Goal: Navigation & Orientation: Find specific page/section

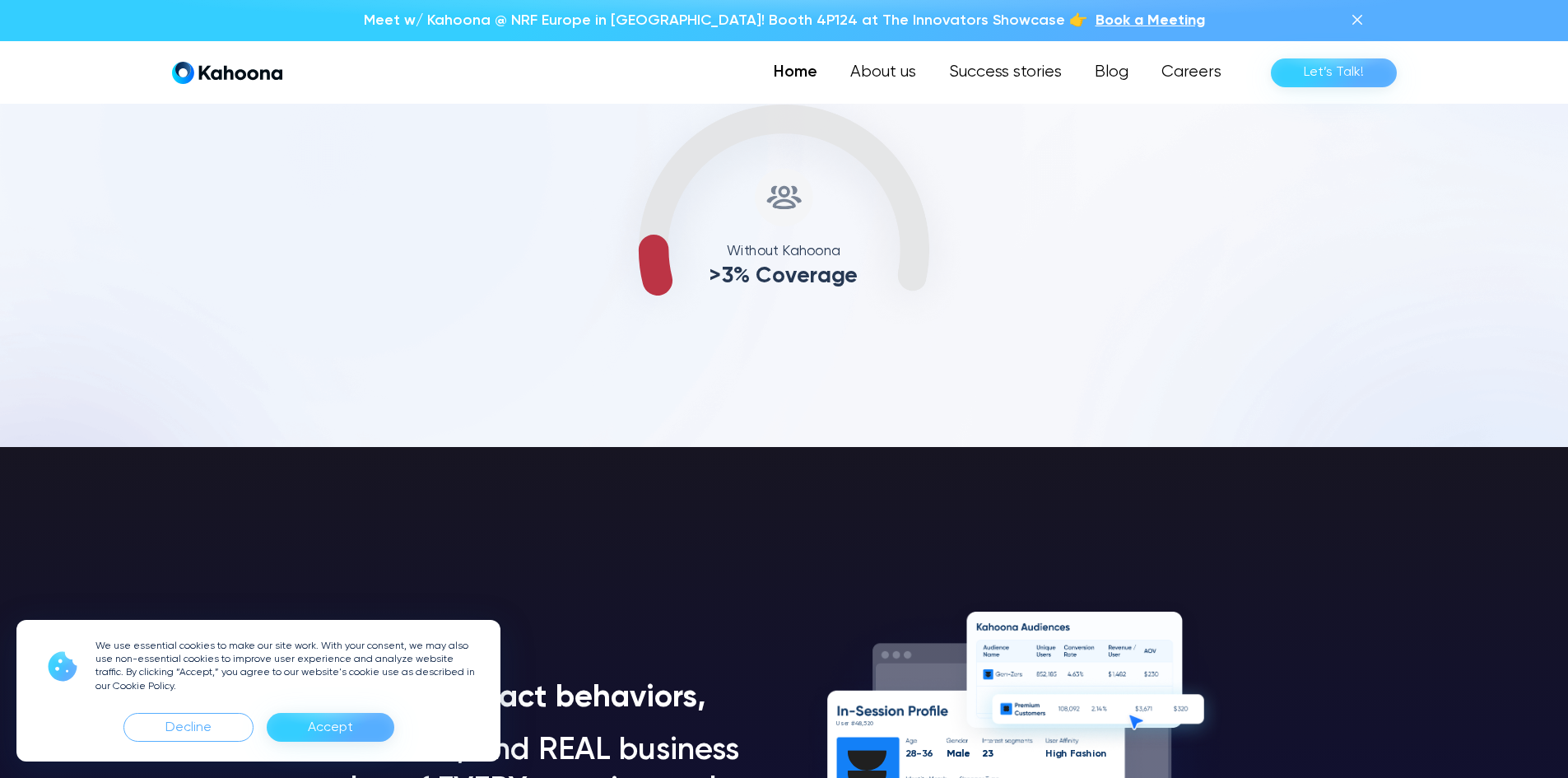
scroll to position [938, 0]
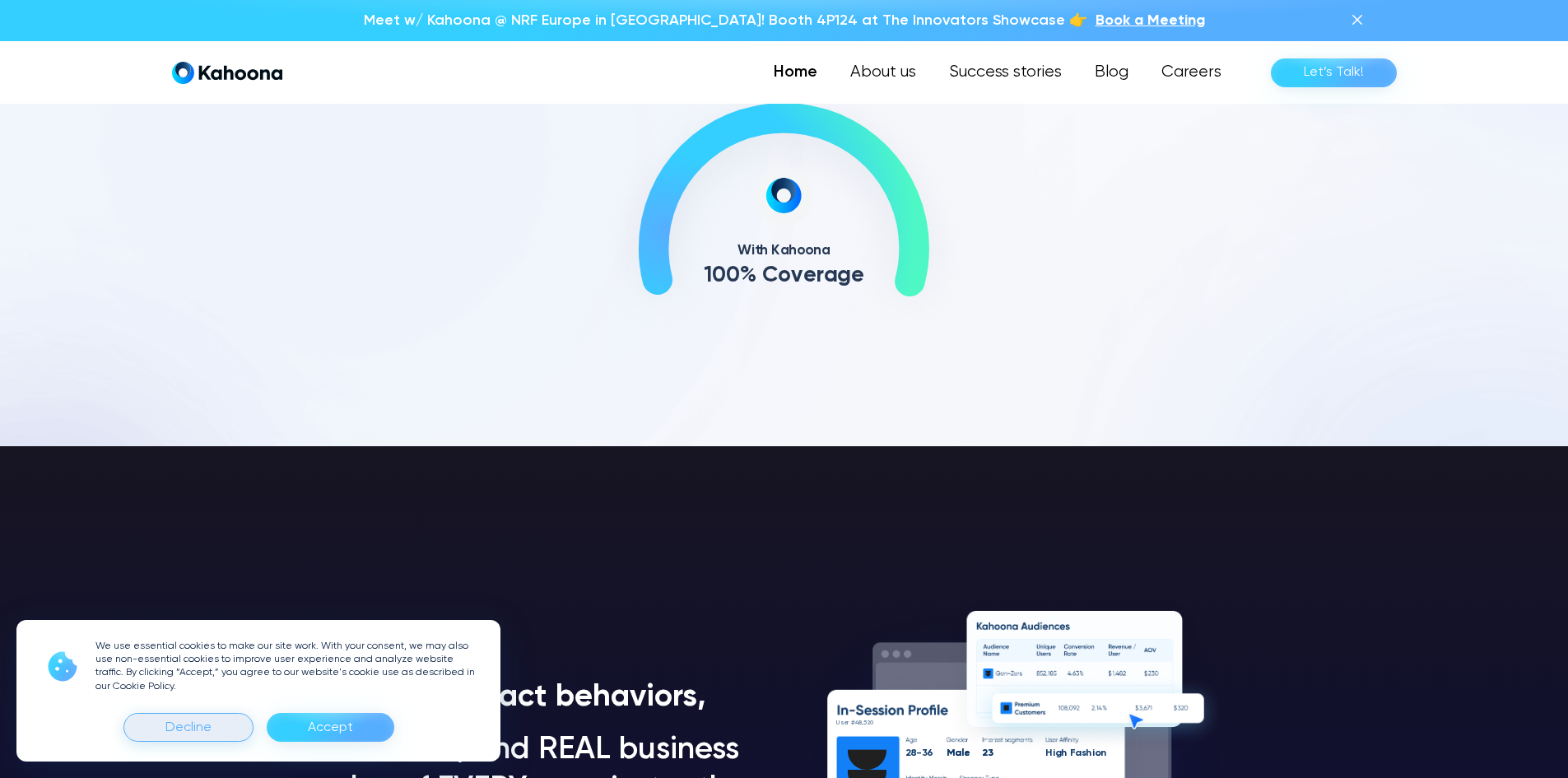
click at [193, 732] on div "Decline" at bounding box center [188, 727] width 46 height 26
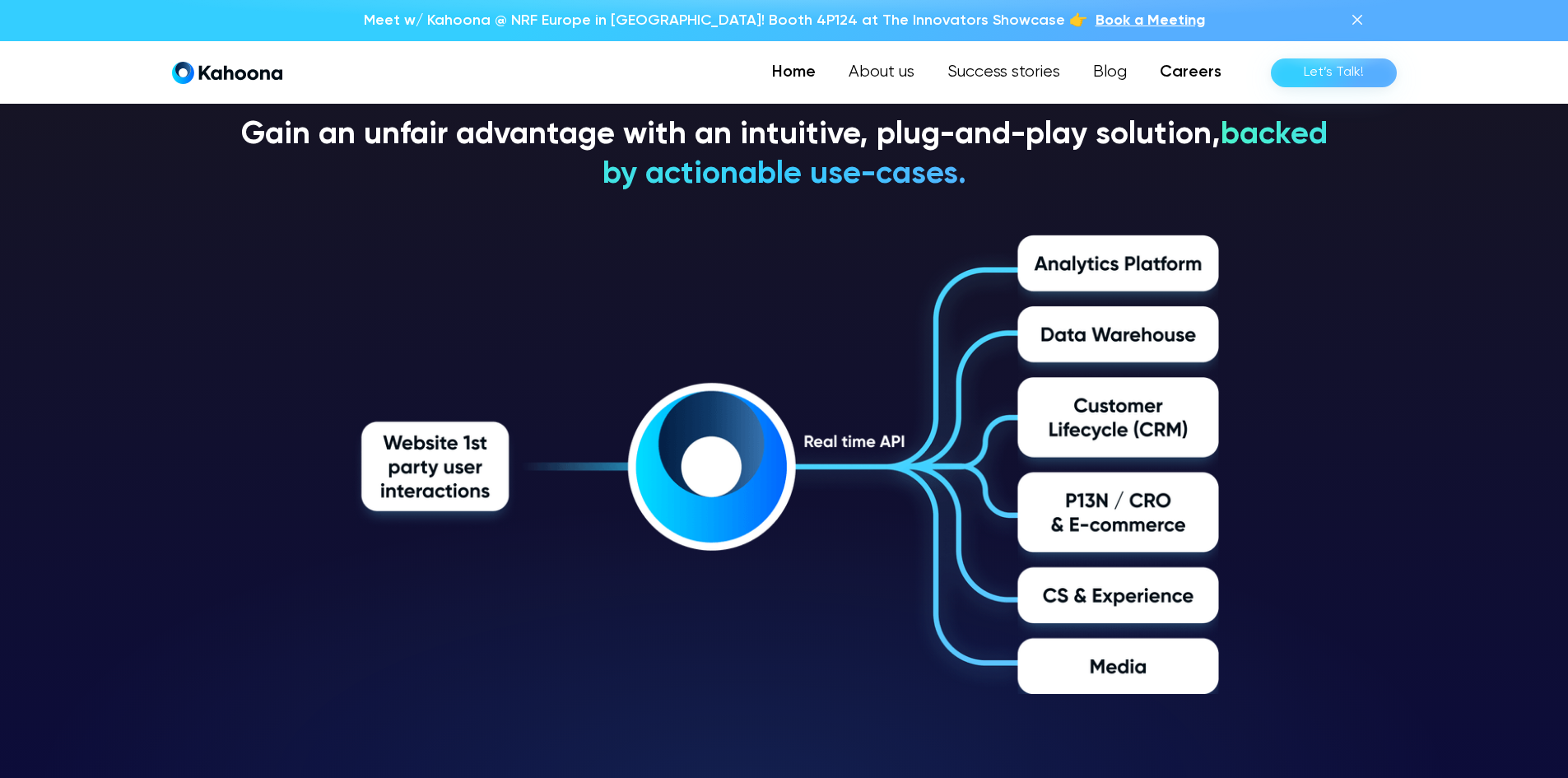
scroll to position [2725, 0]
click at [884, 78] on link "About us" at bounding box center [882, 72] width 100 height 33
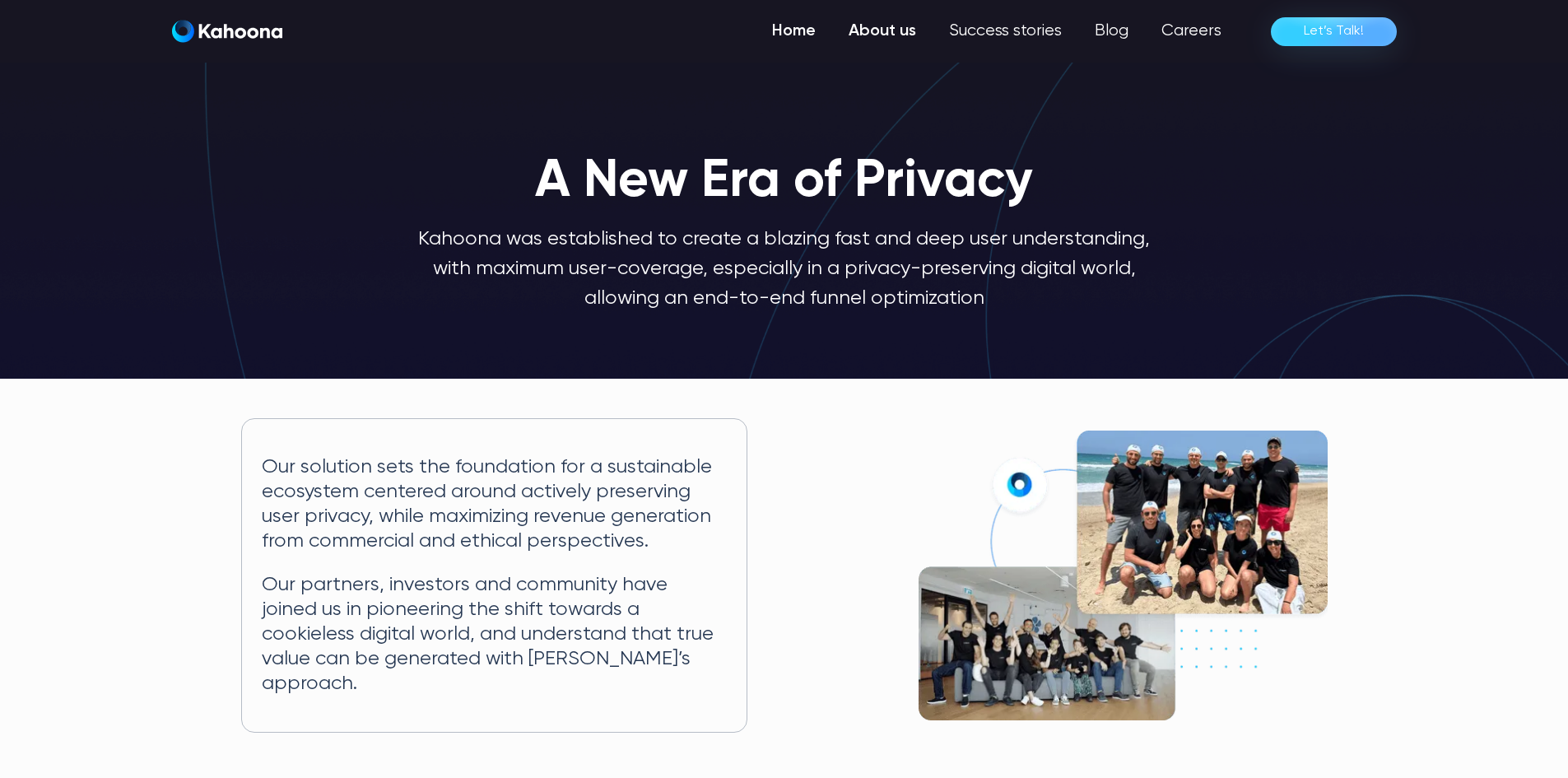
scroll to position [1, 0]
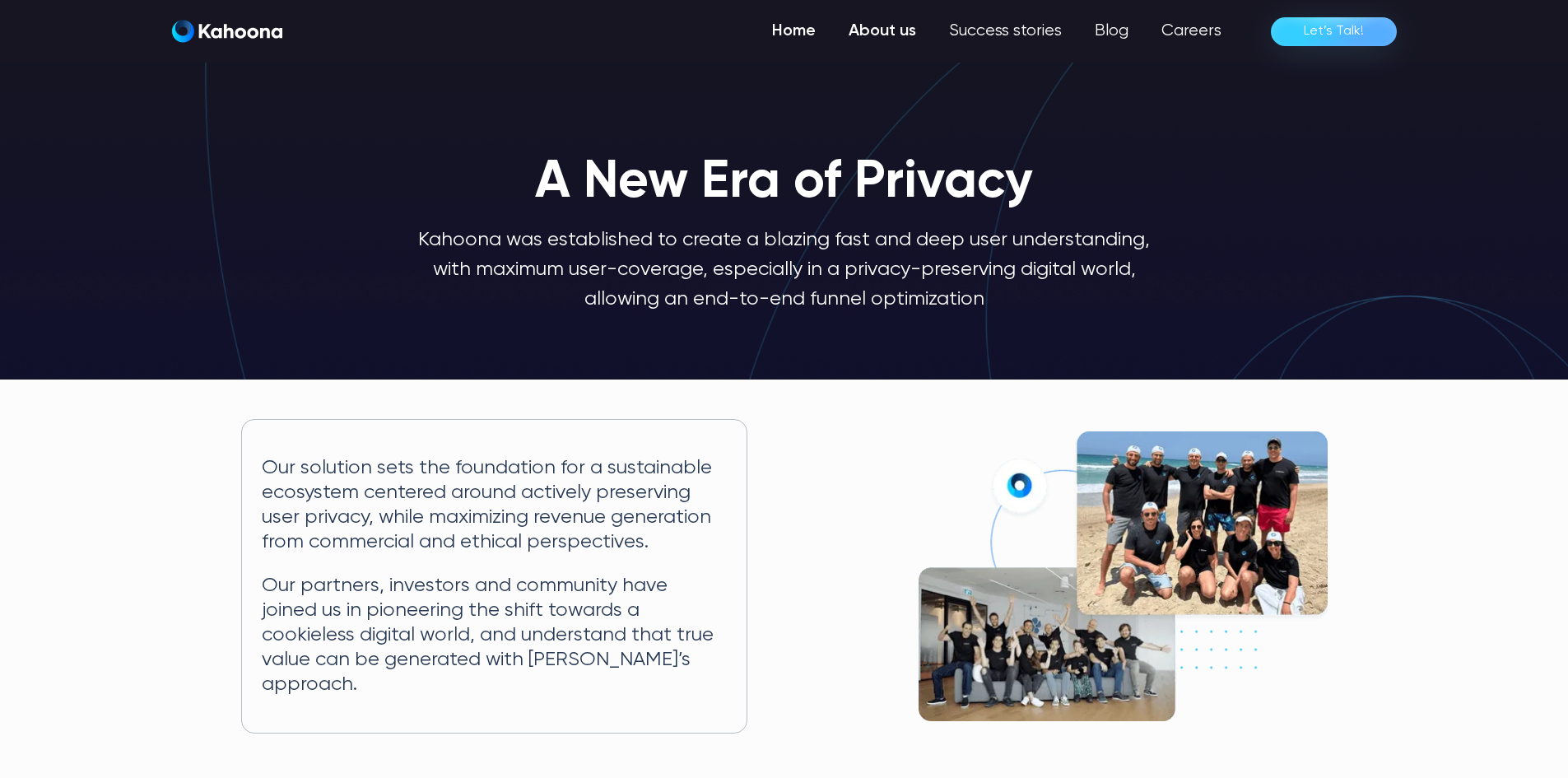
click at [779, 33] on link "Home" at bounding box center [794, 31] width 77 height 33
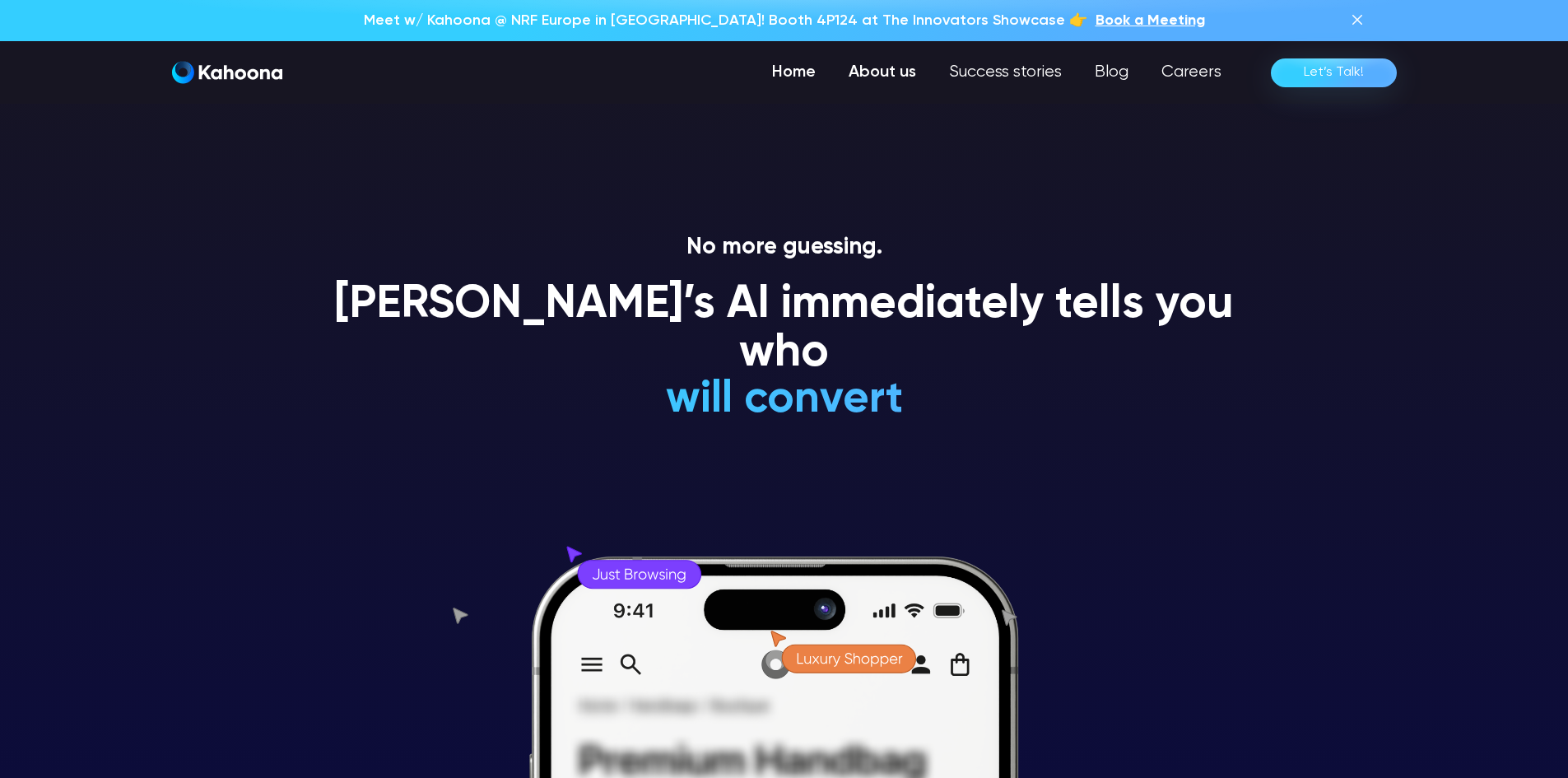
click at [897, 68] on link "About us" at bounding box center [882, 72] width 100 height 33
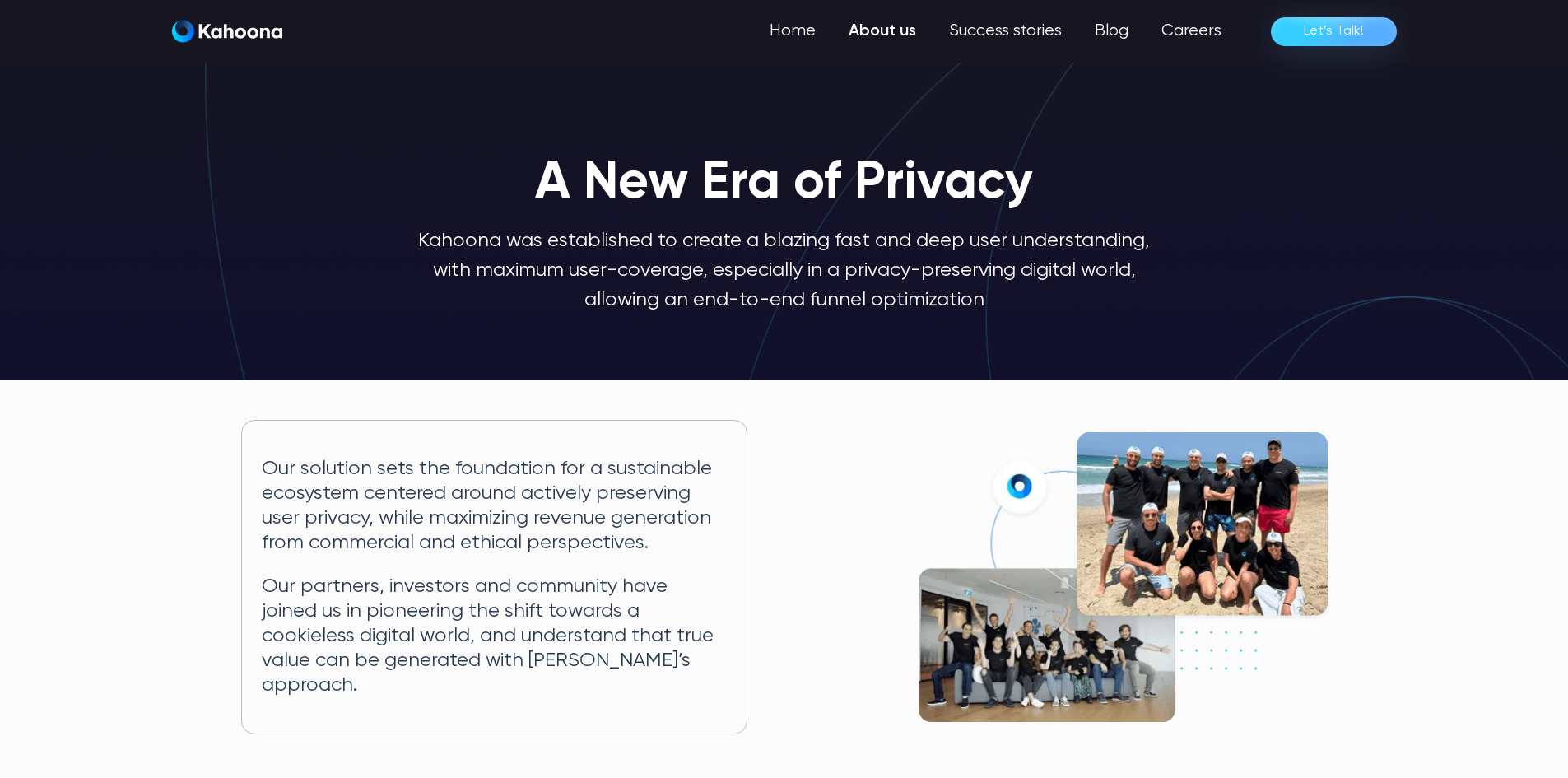
click at [553, 205] on h1 "A New Era of Privacy" at bounding box center [784, 184] width 498 height 58
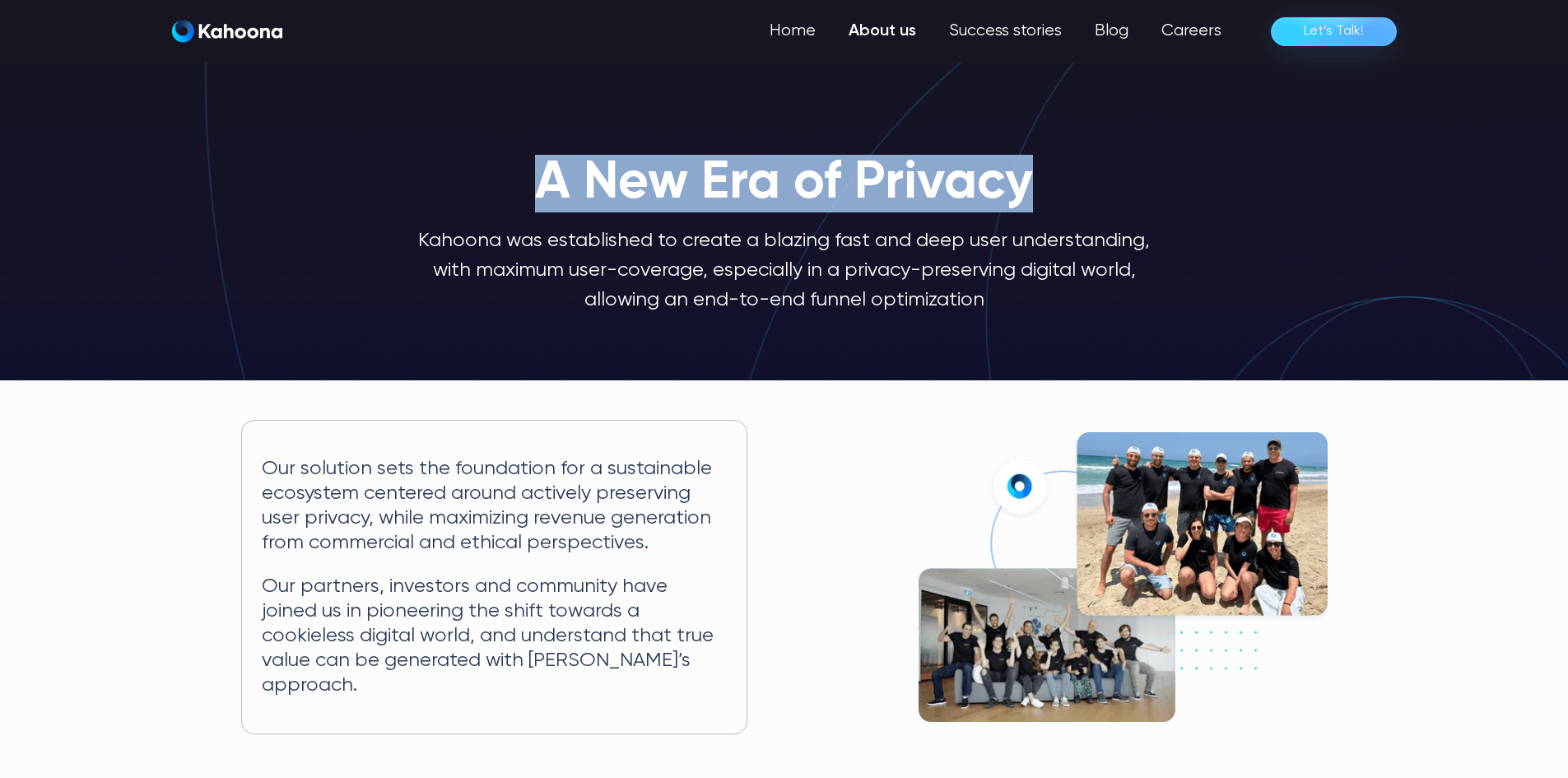
drag, startPoint x: 553, startPoint y: 205, endPoint x: 972, endPoint y: 158, distance: 421.6
click at [972, 158] on h1 "A New Era of Privacy" at bounding box center [784, 184] width 498 height 58
